Goal: Find specific page/section: Find specific page/section

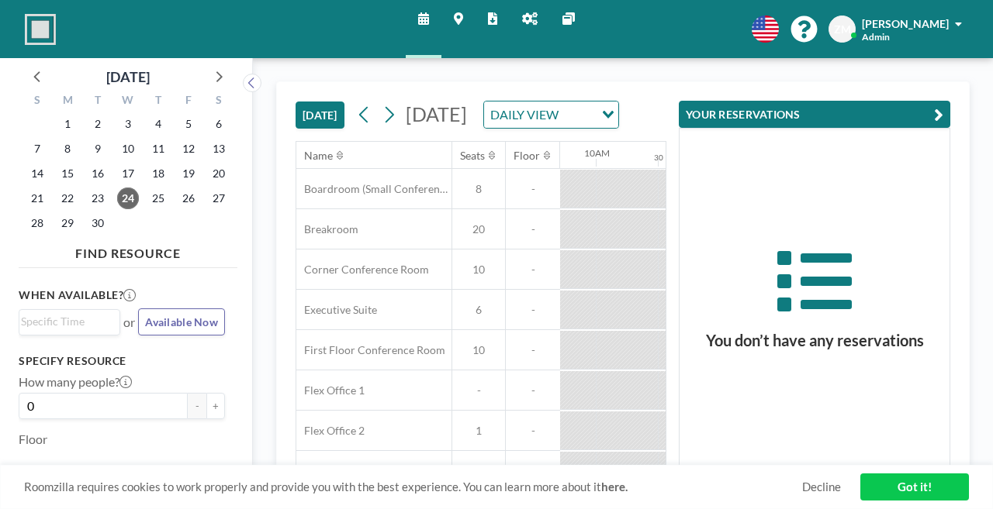
scroll to position [0, 1210]
click at [57, 188] on span "22" at bounding box center [68, 199] width 22 height 22
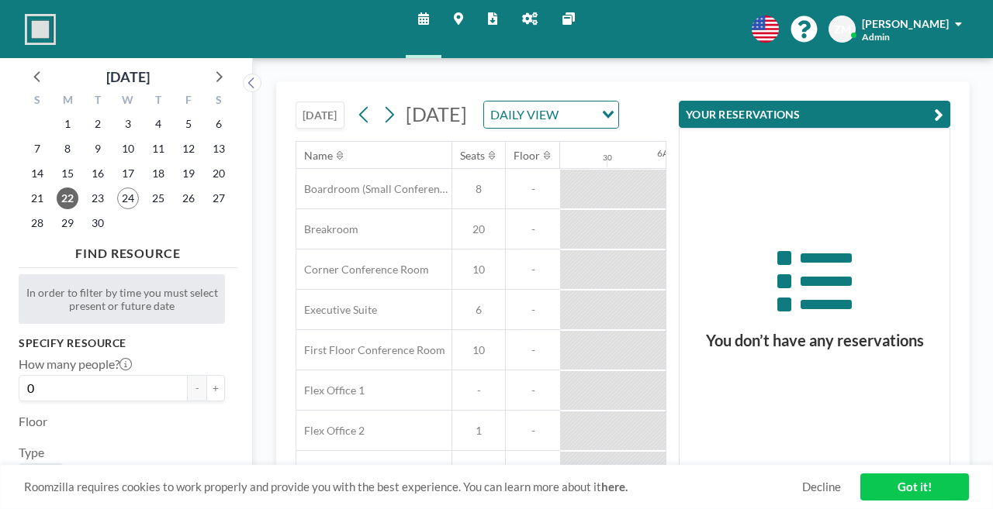
click at [786, 101] on button "YOUR RESERVATIONS" at bounding box center [814, 114] width 271 height 27
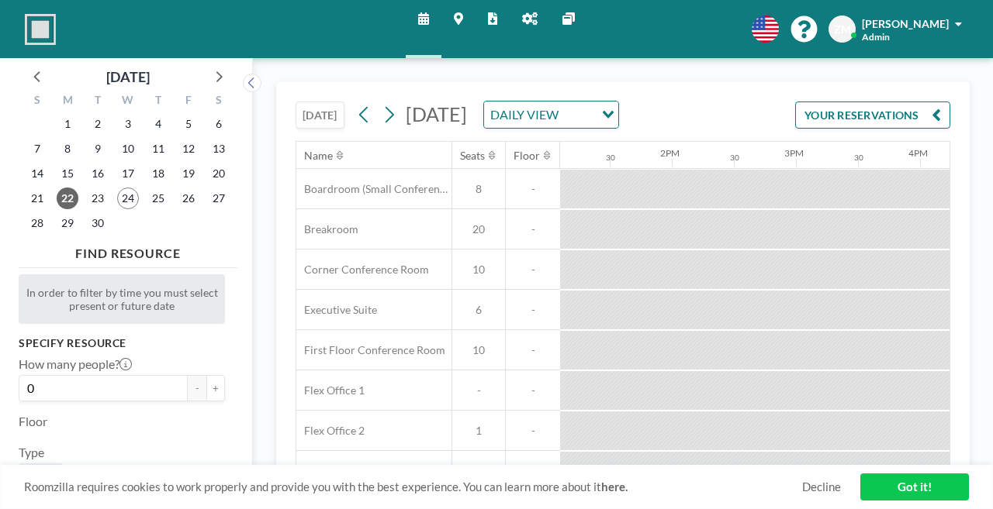
scroll to position [0, 1919]
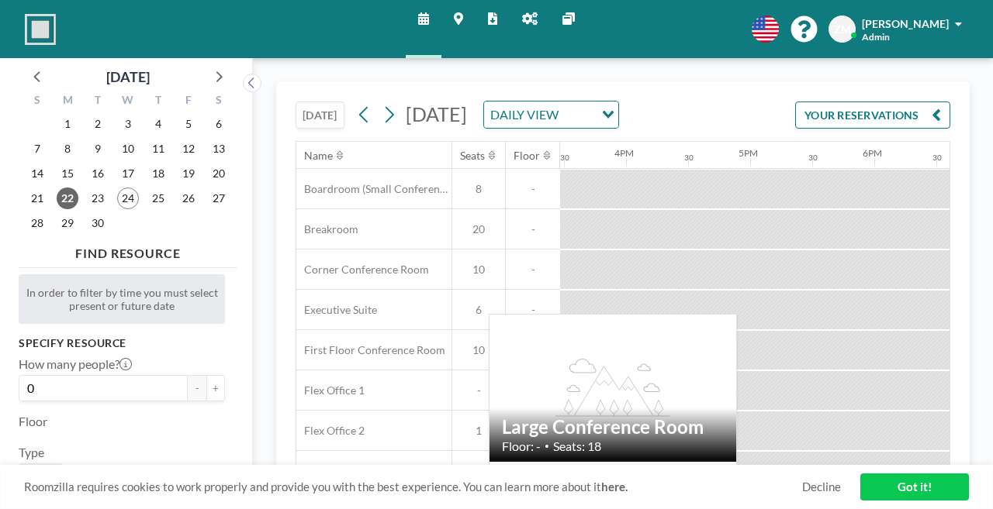
drag, startPoint x: 344, startPoint y: 421, endPoint x: 264, endPoint y: 421, distance: 79.9
click at [296, 492] on div "Large Conference Room" at bounding box center [373, 512] width 155 height 40
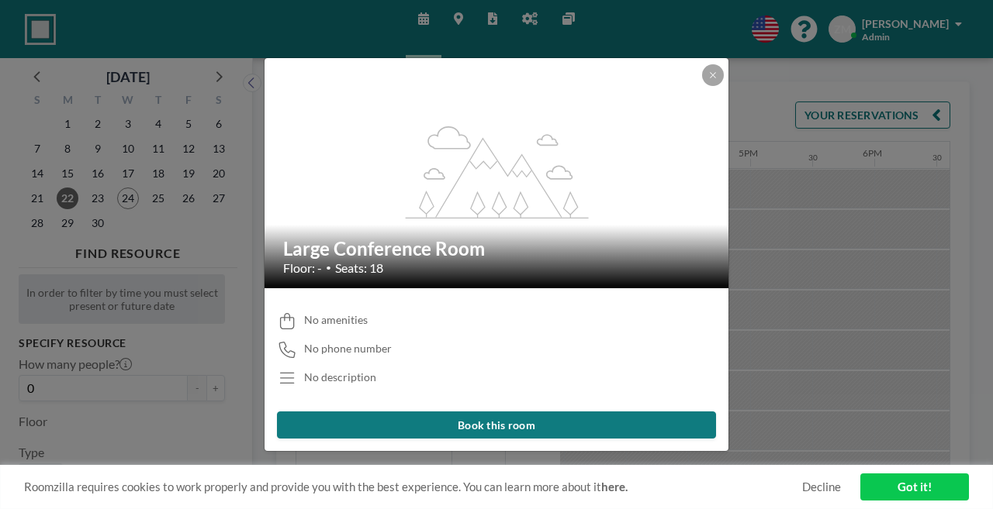
drag, startPoint x: 501, startPoint y: 249, endPoint x: 323, endPoint y: 247, distance: 177.6
click at [323, 247] on h2 "Large Conference Room" at bounding box center [497, 248] width 428 height 23
copy h2 "Large Conference Room"
click at [708, 80] on icon at bounding box center [712, 75] width 9 height 9
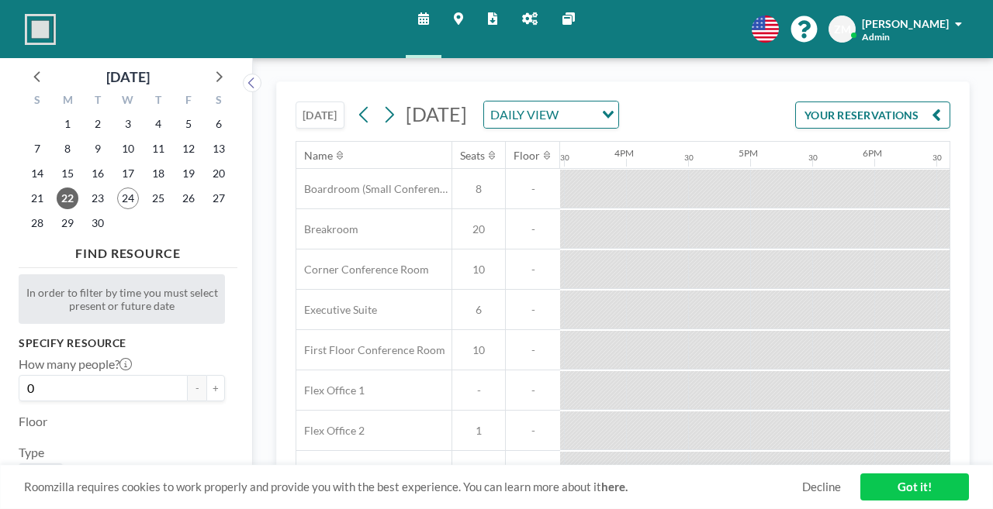
click at [295, 102] on button "[DATE]" at bounding box center [319, 115] width 49 height 27
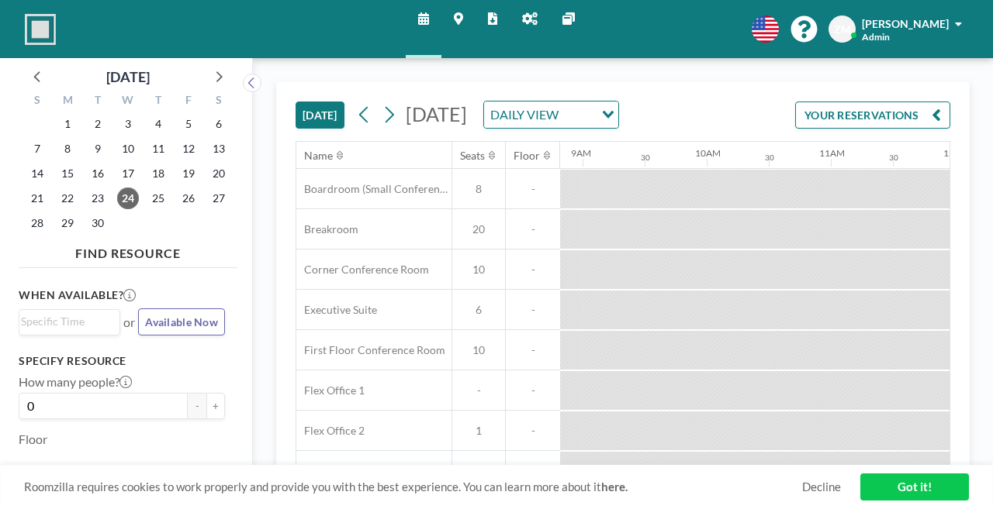
scroll to position [0, 1174]
click at [382, 103] on icon at bounding box center [389, 114] width 15 height 23
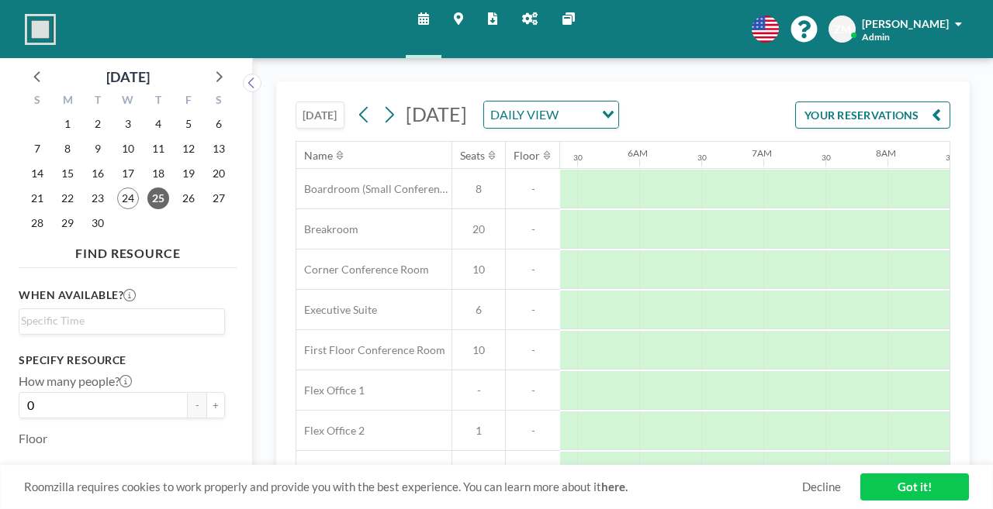
scroll to position [0, 671]
click at [525, 12] on icon at bounding box center [530, 18] width 16 height 12
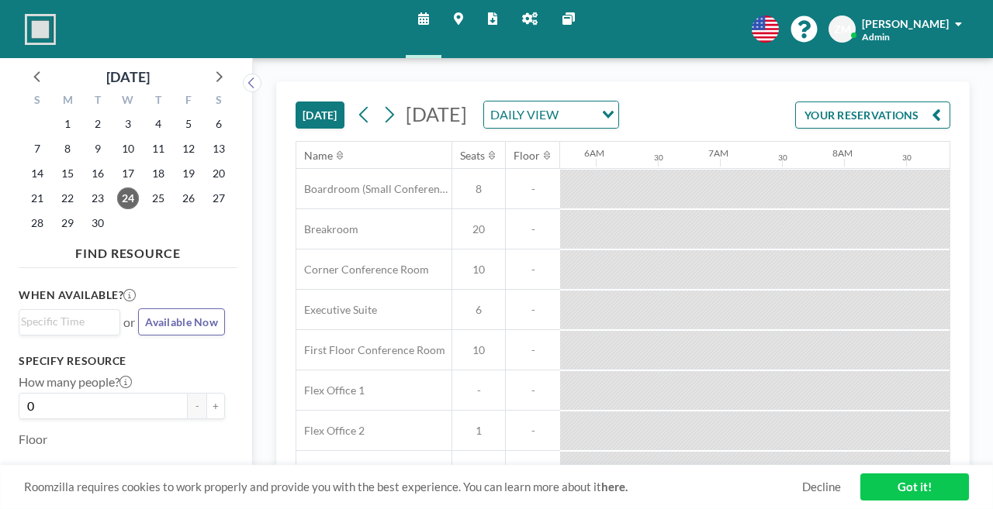
click at [489, 12] on icon at bounding box center [492, 18] width 9 height 12
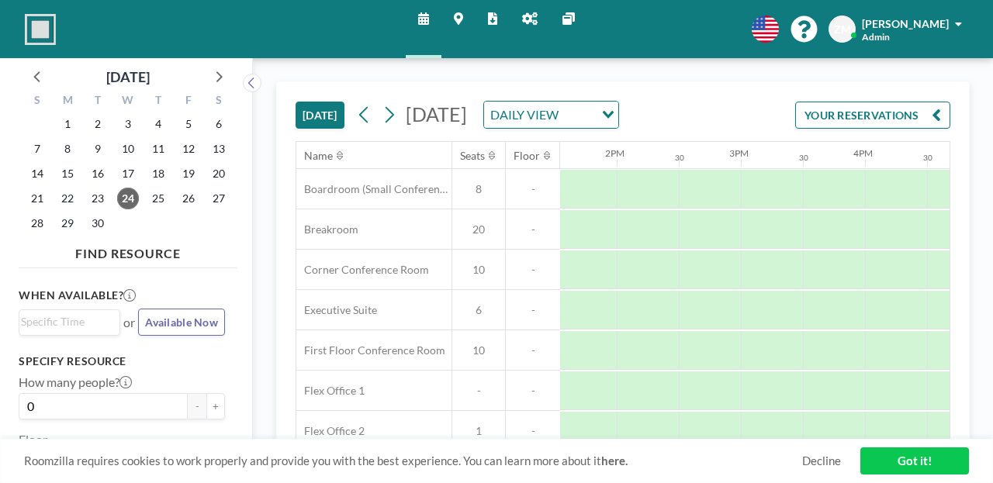
scroll to position [0, 1313]
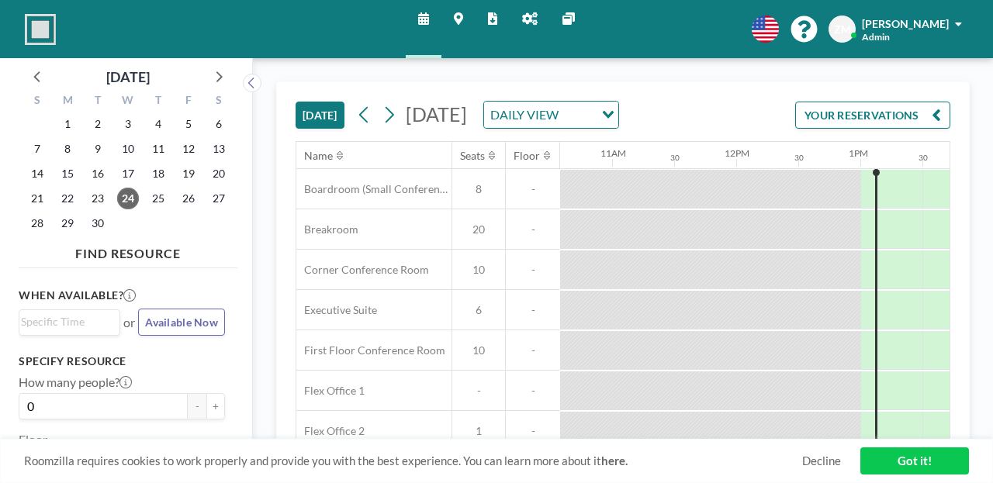
click at [909, 466] on link "Got it!" at bounding box center [914, 460] width 109 height 27
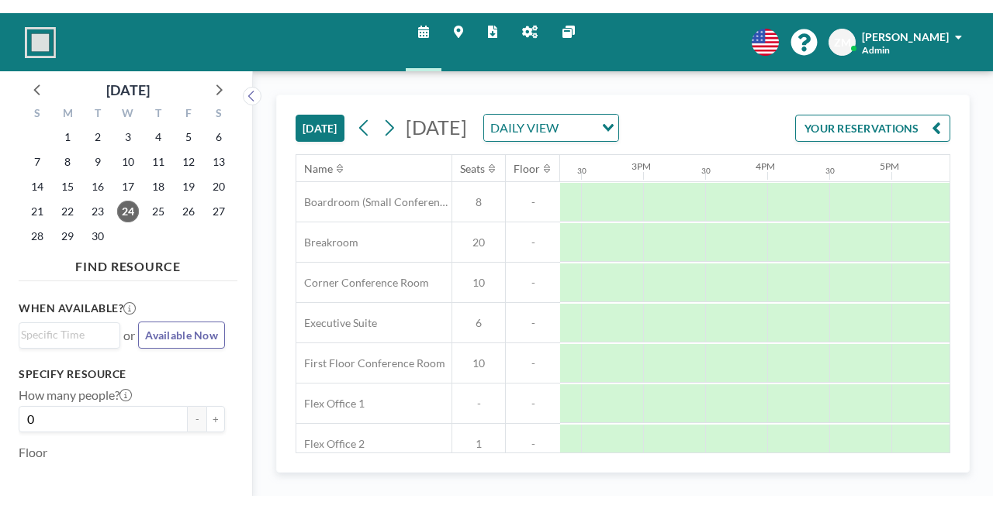
scroll to position [0, 1784]
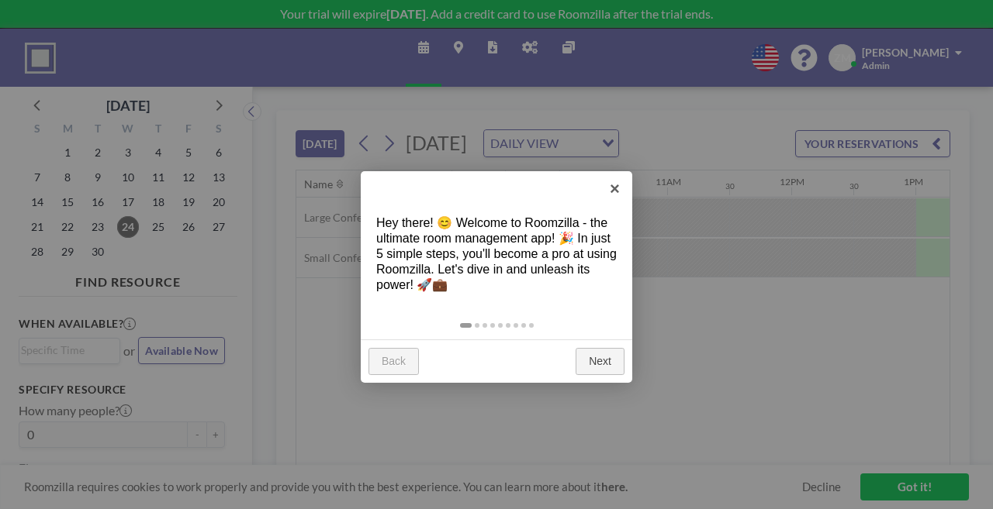
scroll to position [0, 1260]
click at [617, 188] on link "×" at bounding box center [614, 188] width 35 height 35
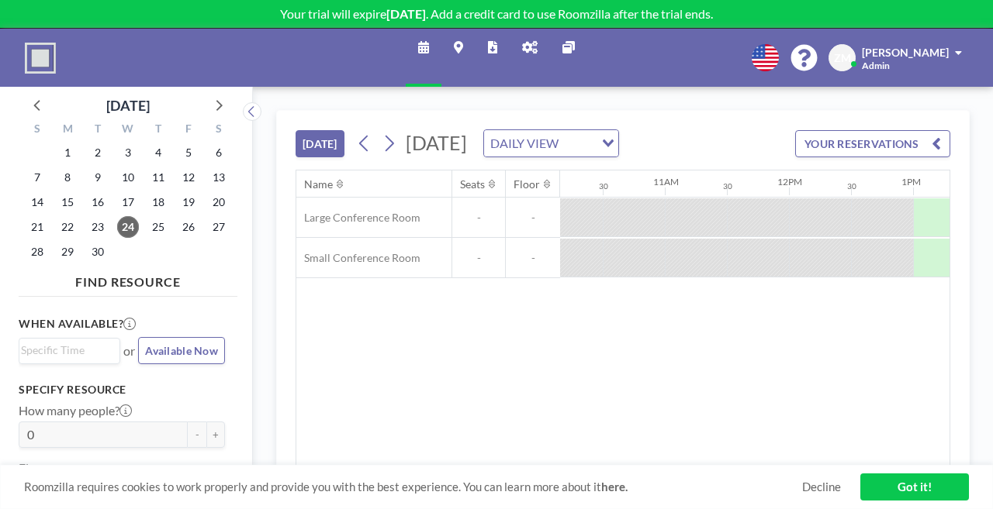
click at [496, 44] on link "Reports" at bounding box center [492, 58] width 34 height 58
